Goal: Transaction & Acquisition: Register for event/course

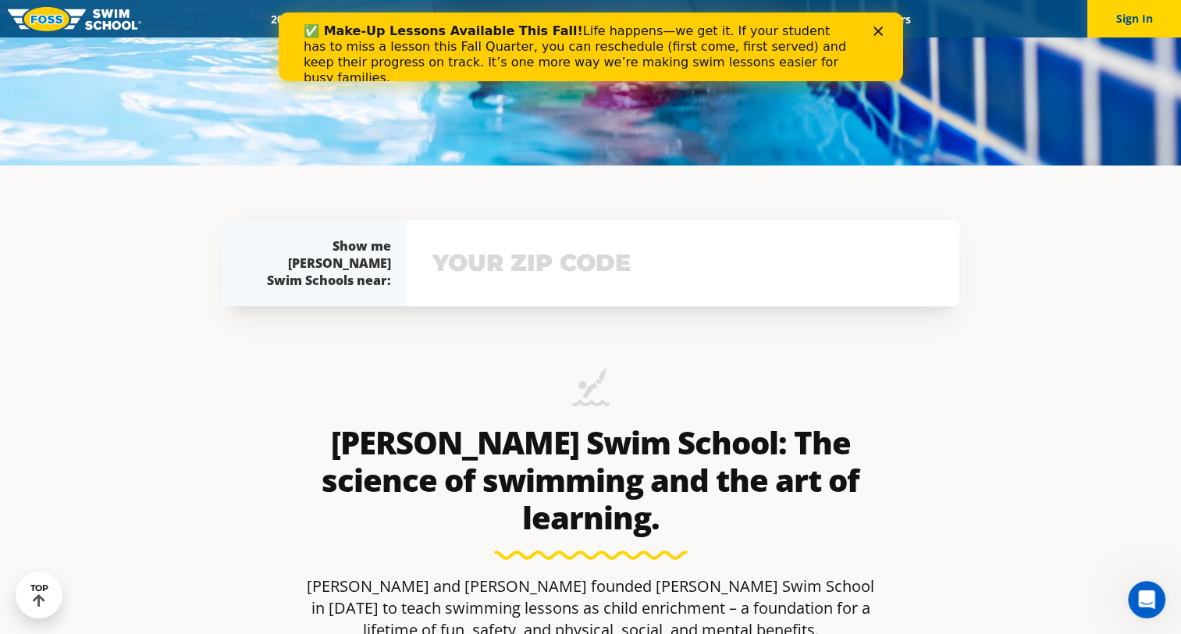
scroll to position [547, 0]
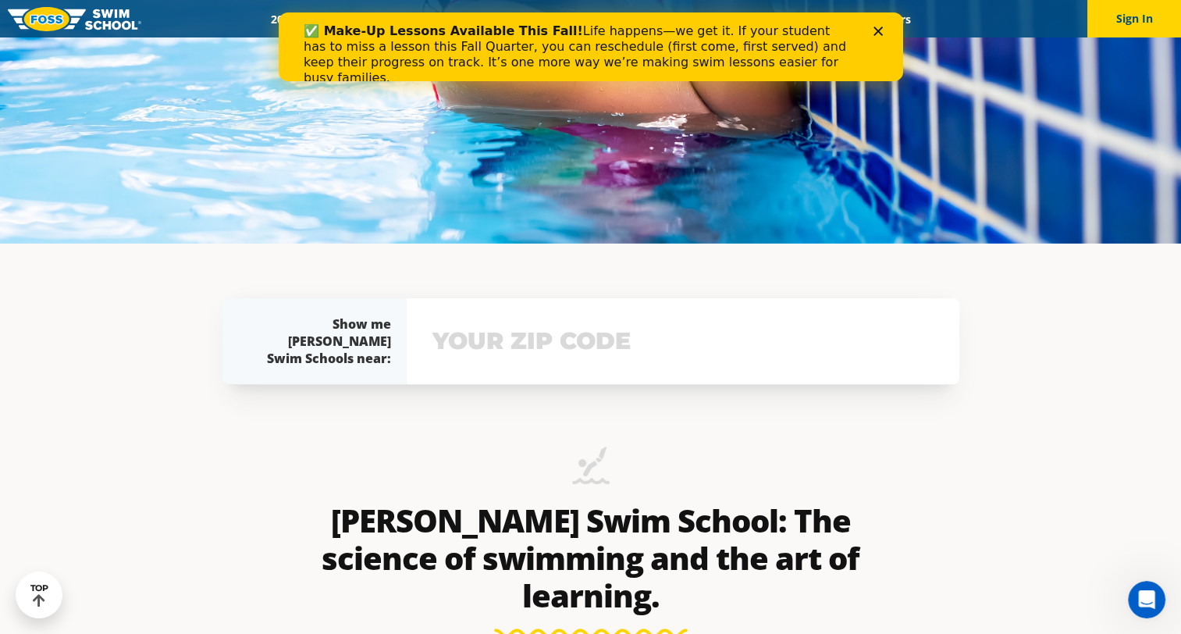
drag, startPoint x: 545, startPoint y: 379, endPoint x: 576, endPoint y: 357, distance: 38.1
click at [545, 379] on div "View school & class schedule" at bounding box center [683, 341] width 553 height 86
click at [591, 336] on input "text" at bounding box center [683, 341] width 509 height 45
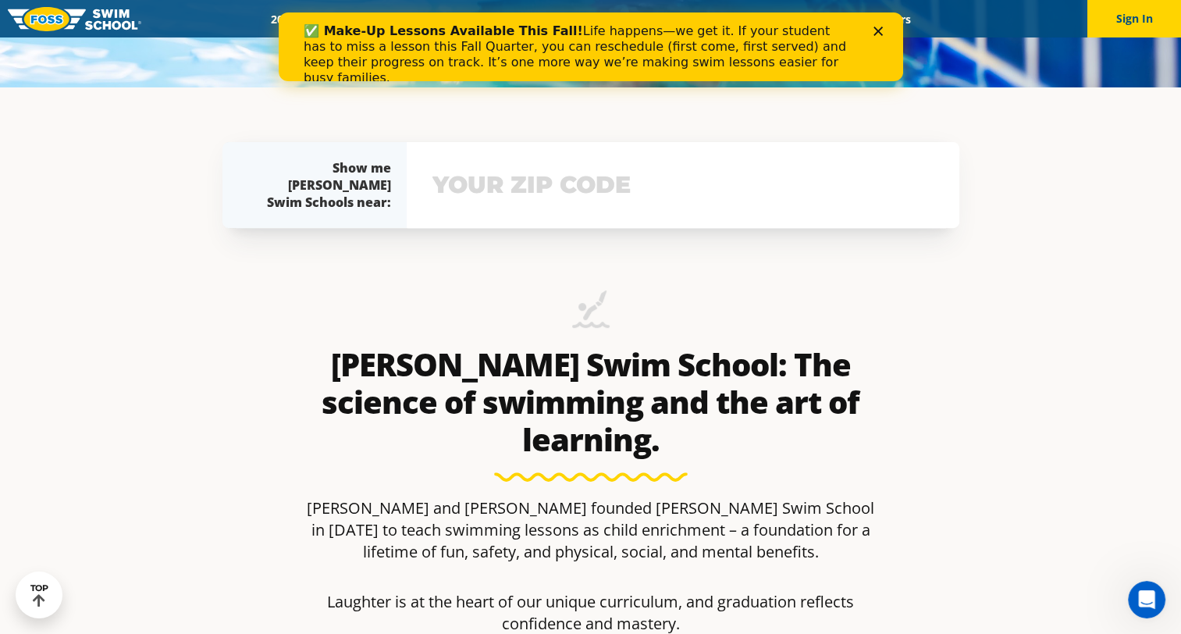
scroll to position [611, 0]
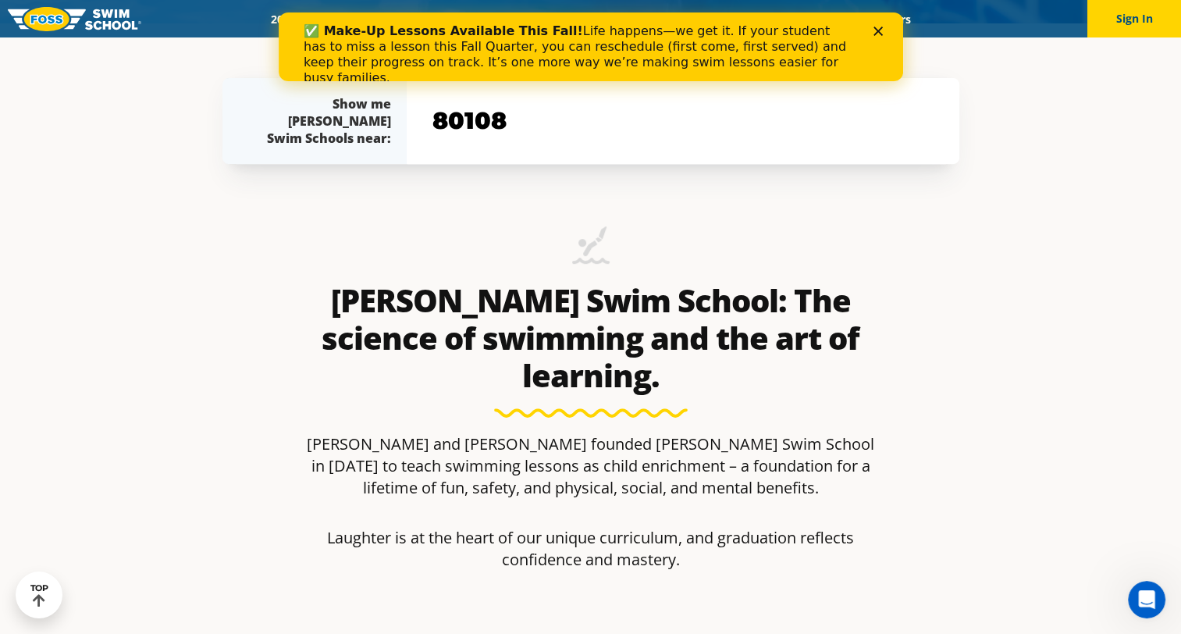
type input "80108"
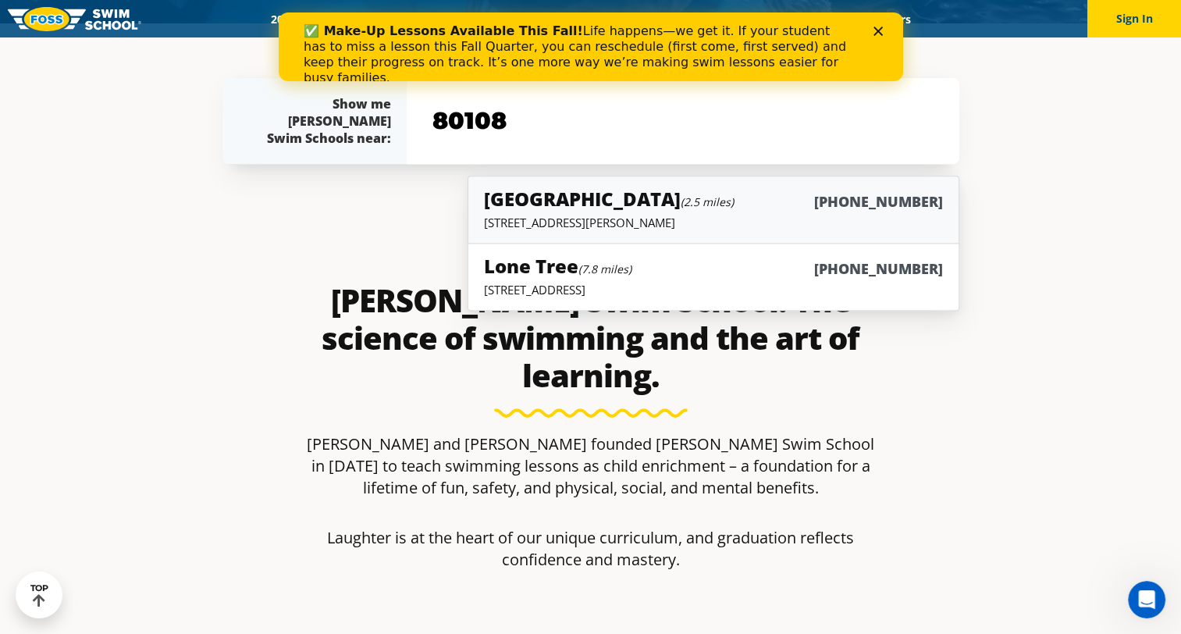
click at [856, 205] on h6 "[PHONE_NUMBER]" at bounding box center [878, 202] width 129 height 20
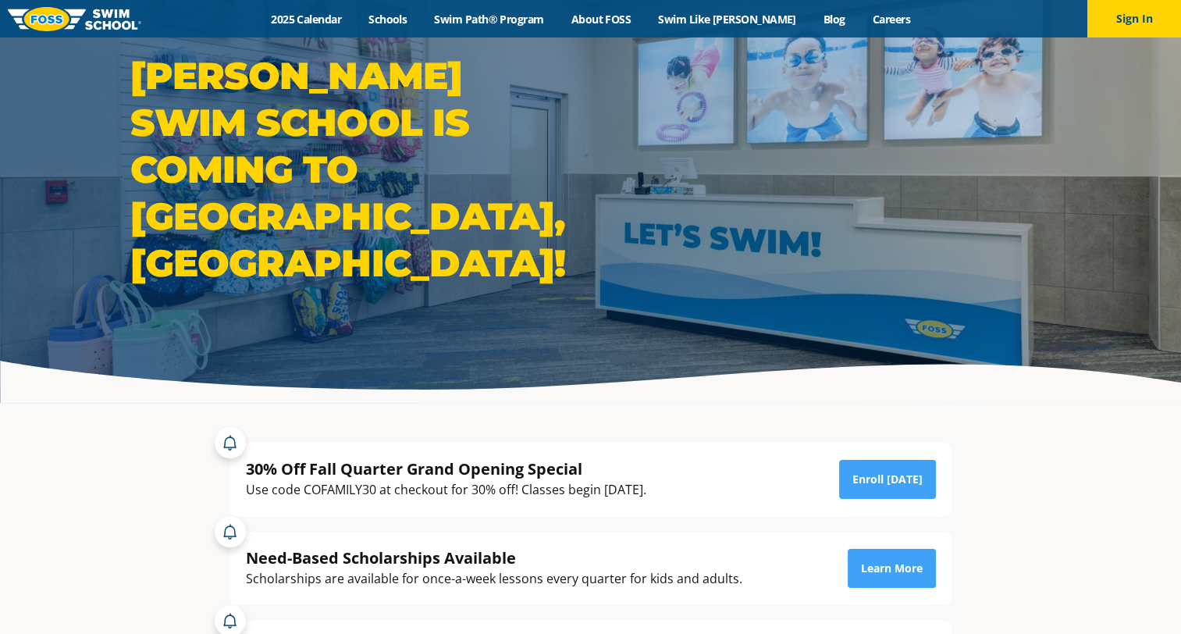
scroll to position [78, 0]
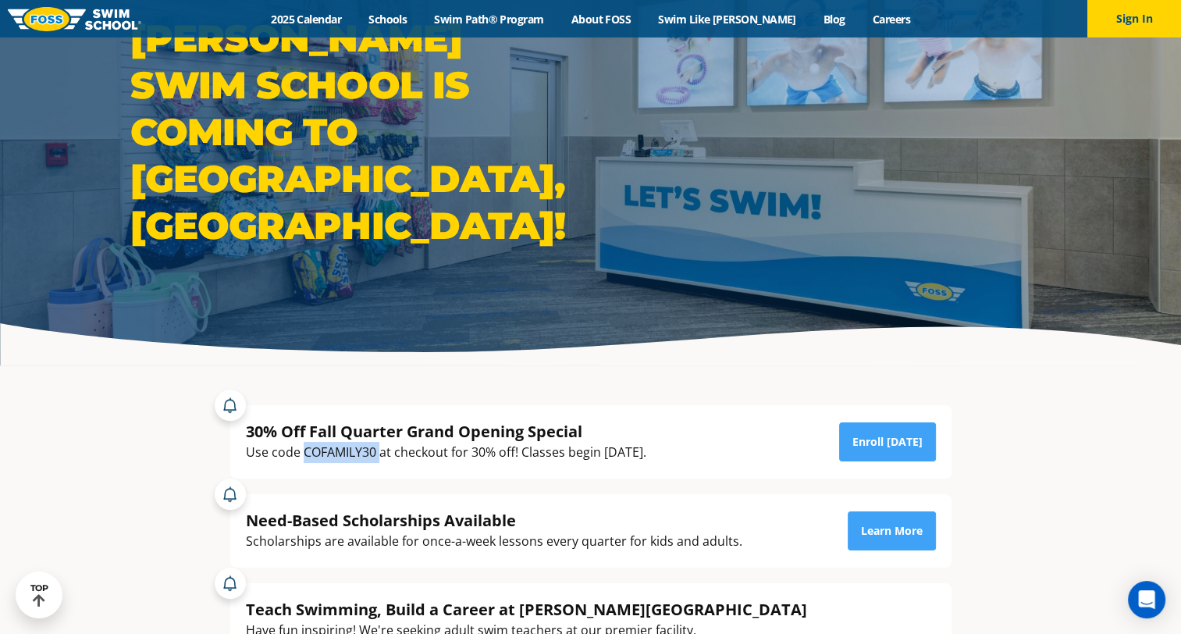
drag, startPoint x: 380, startPoint y: 454, endPoint x: 304, endPoint y: 452, distance: 76.6
click at [304, 452] on div "Use code COFAMILY30 at checkout for 30% off! Classes begin September 23rd." at bounding box center [446, 452] width 401 height 21
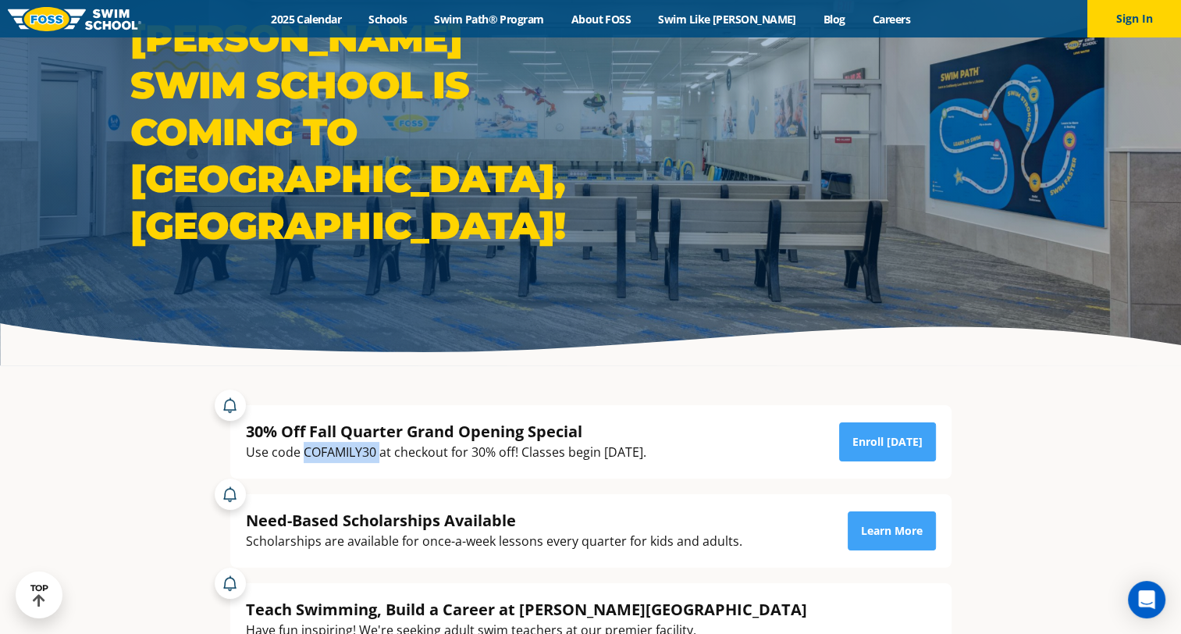
copy div "COFAMILY30"
click at [837, 356] on div "Foss Swim School is coming to Castle Rock, CO!" at bounding box center [590, 143] width 1181 height 443
click at [887, 447] on link "Enroll Today" at bounding box center [887, 441] width 97 height 39
